Goal: Complete application form: Complete application form

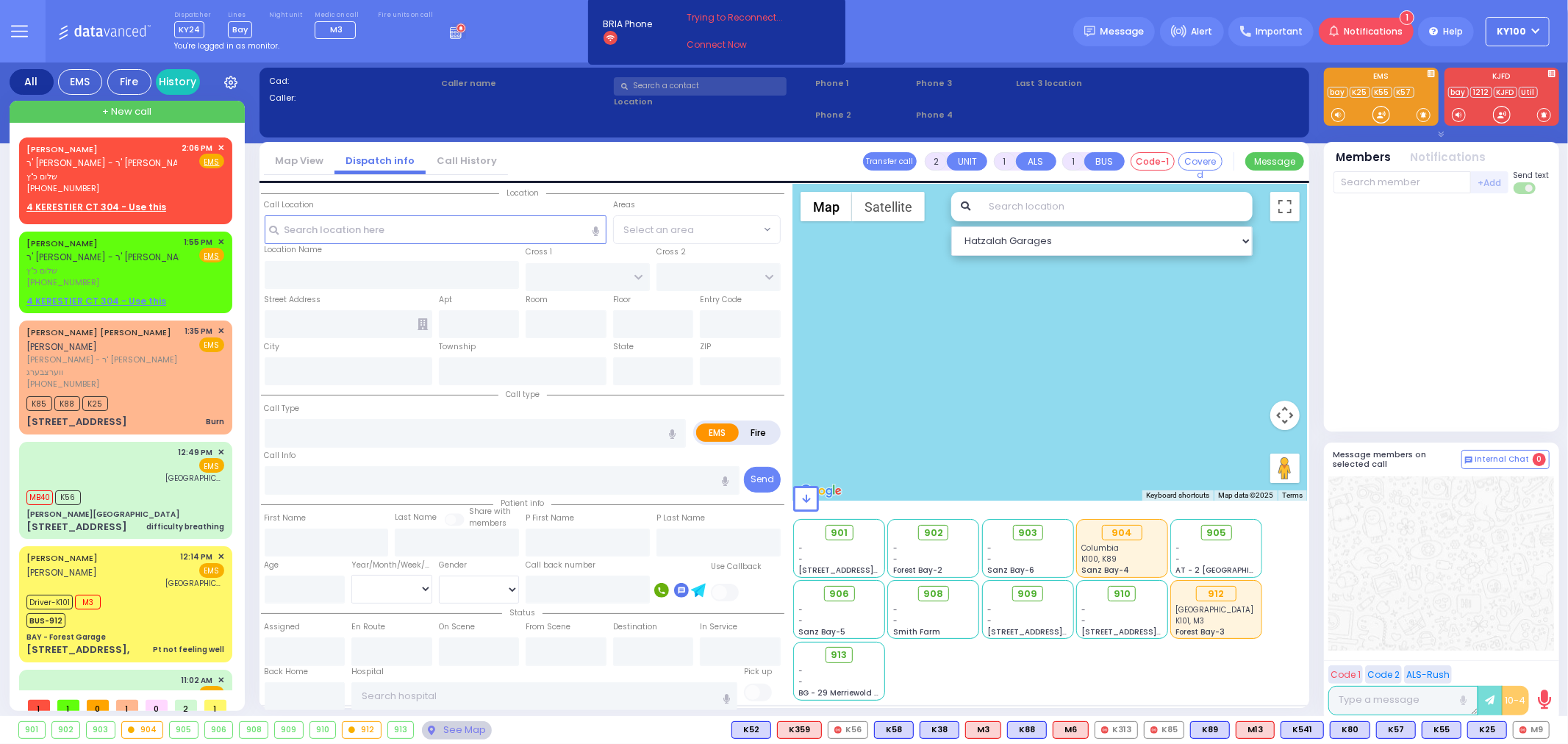
select select
radio input "true"
type input "[PERSON_NAME]"
select select
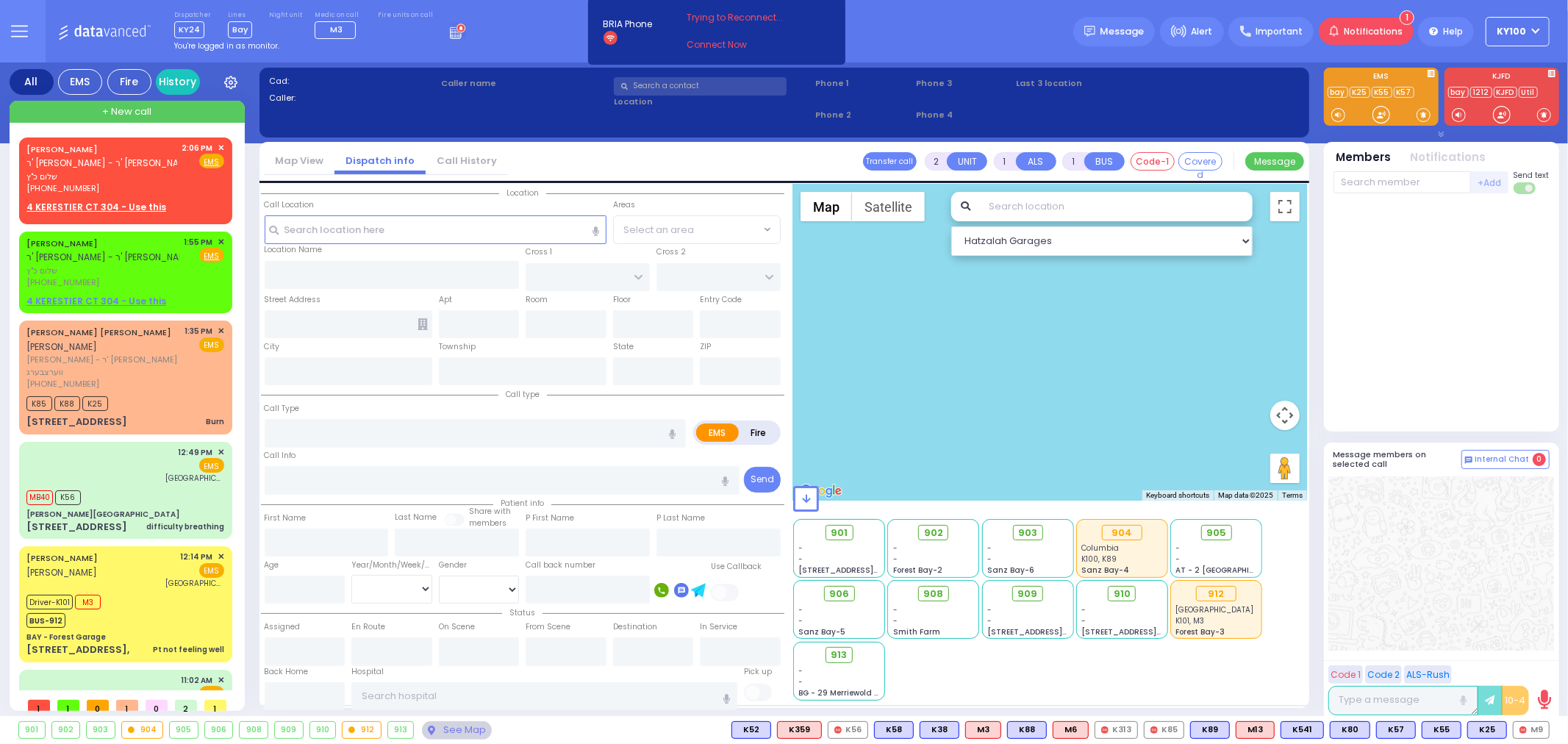
type input "14:06"
select select
radio input "true"
select select
type input "GETZIL BERGER BLVD"
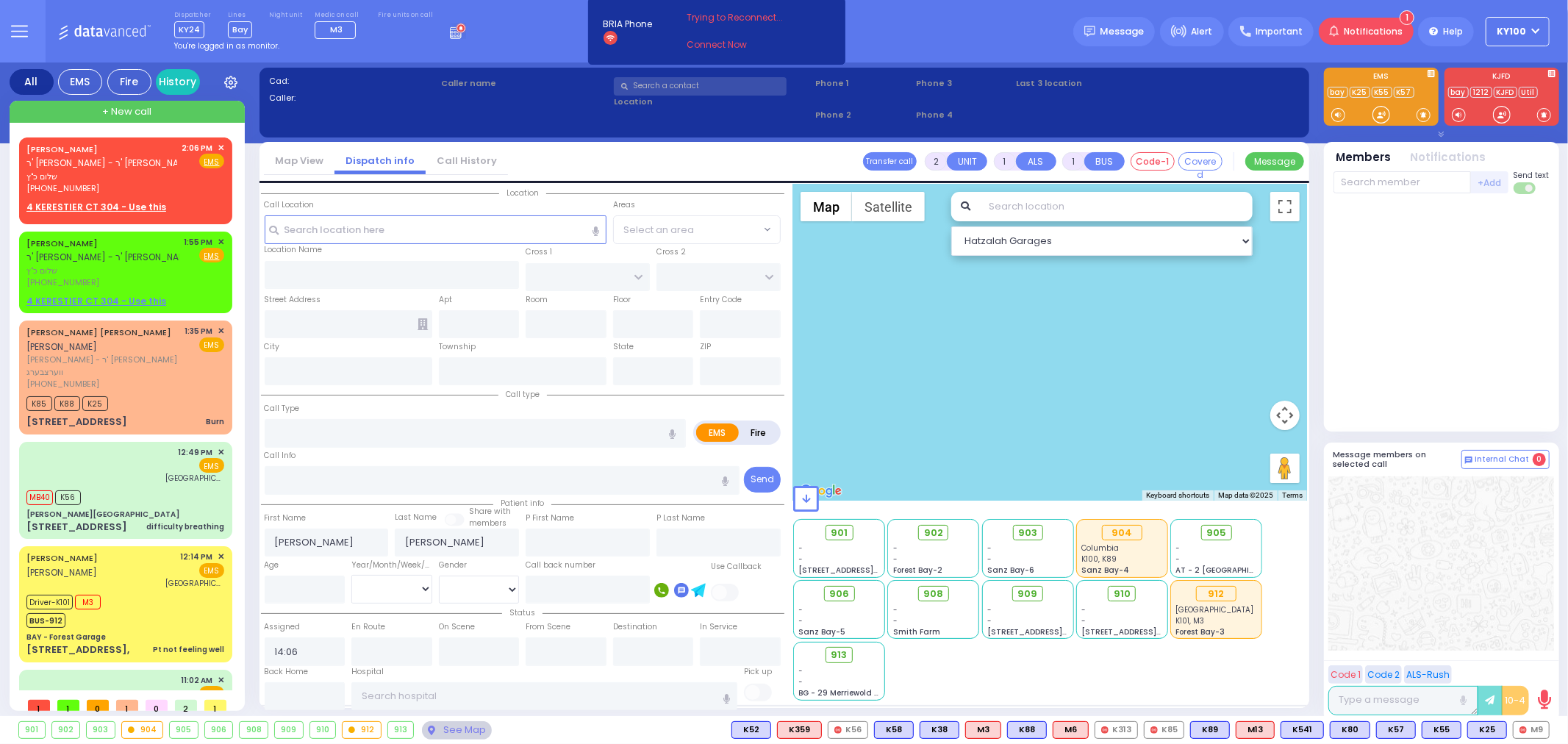
type input "KAHAN DR"
type input "4 KERESTIER CT"
type input "304"
type input "[PERSON_NAME]"
type input "[US_STATE]"
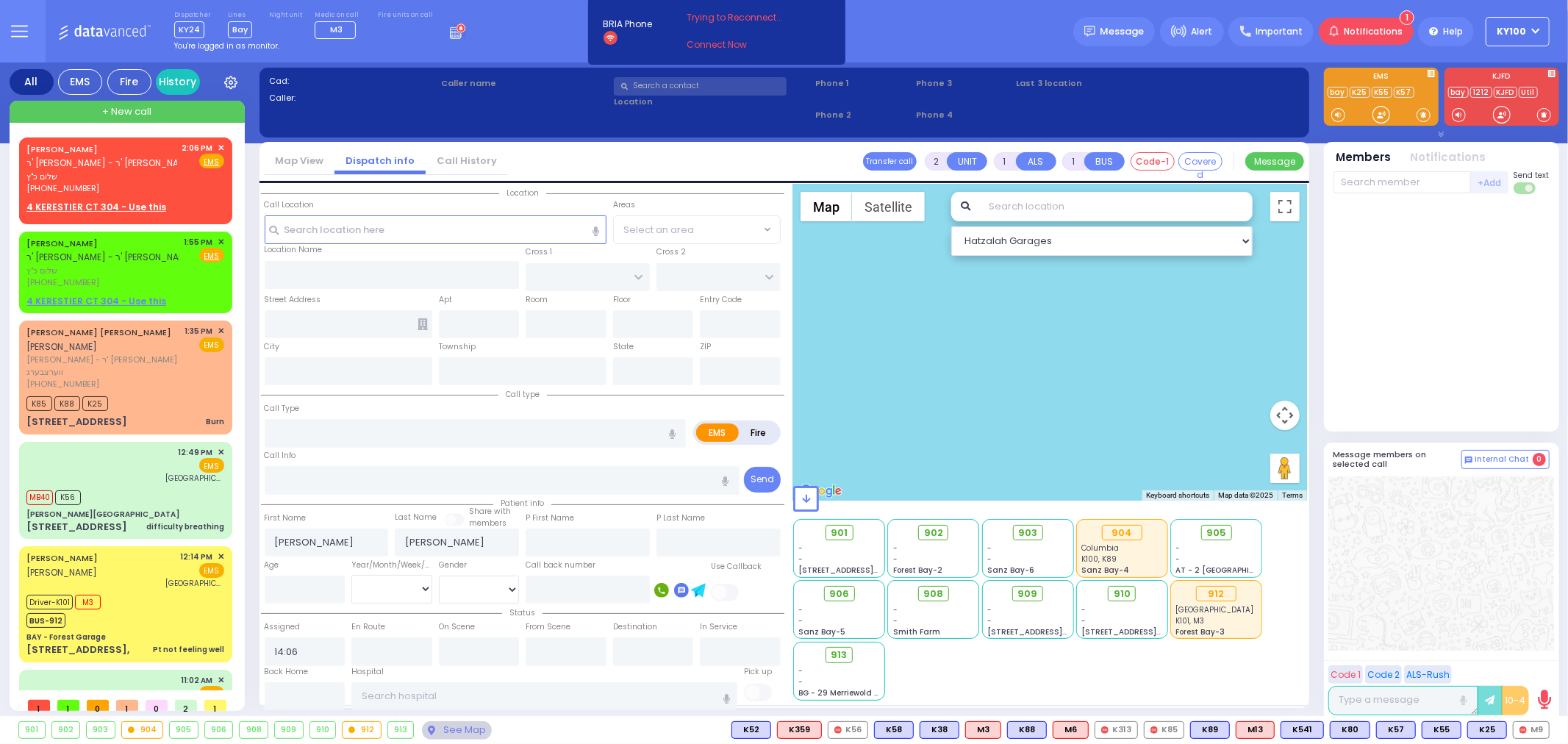
type input "10950"
radio input "true"
select select
radio input "true"
select select
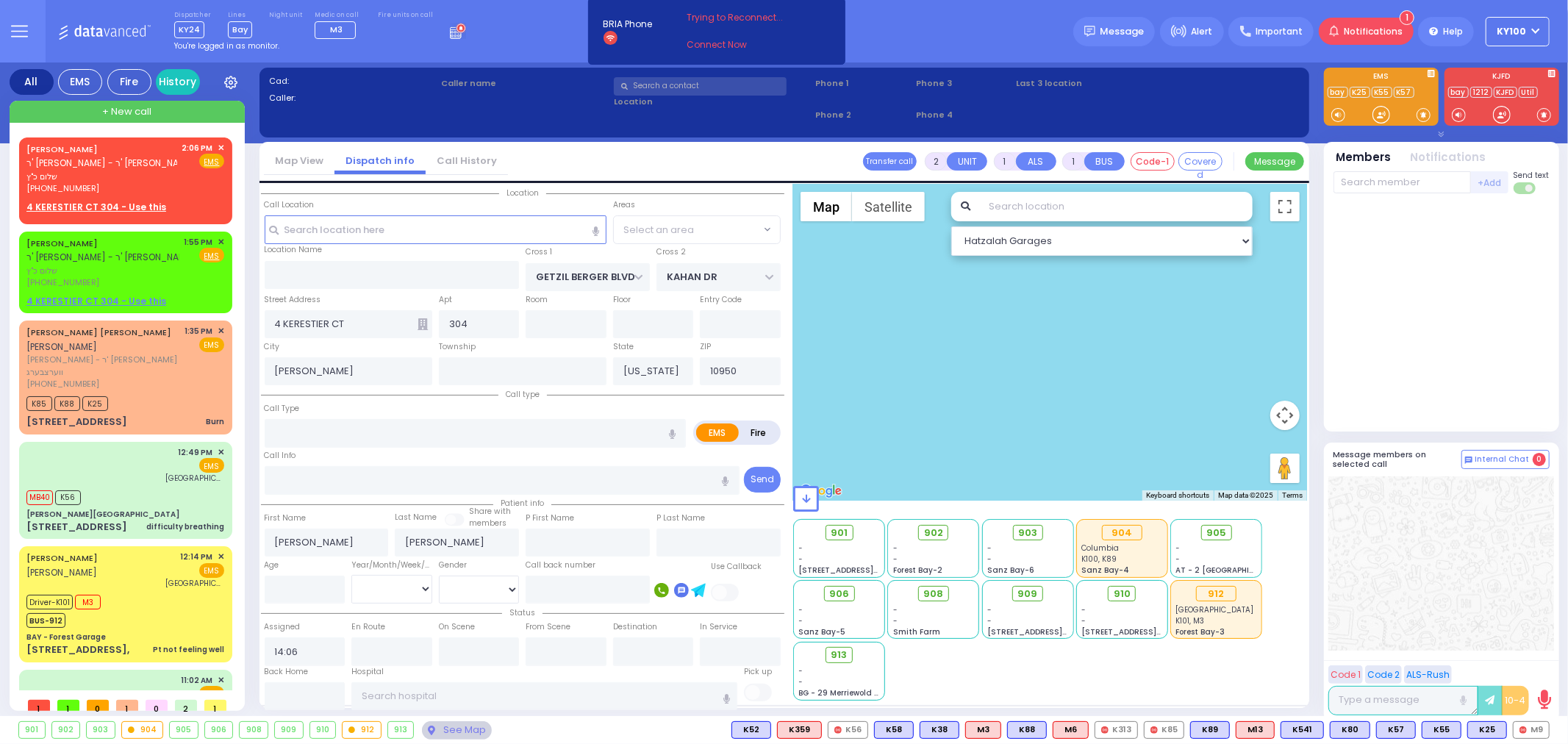
type input "14:38"
select select "SECTION 4"
select select "Hatzalah Garages"
